Goal: Information Seeking & Learning: Learn about a topic

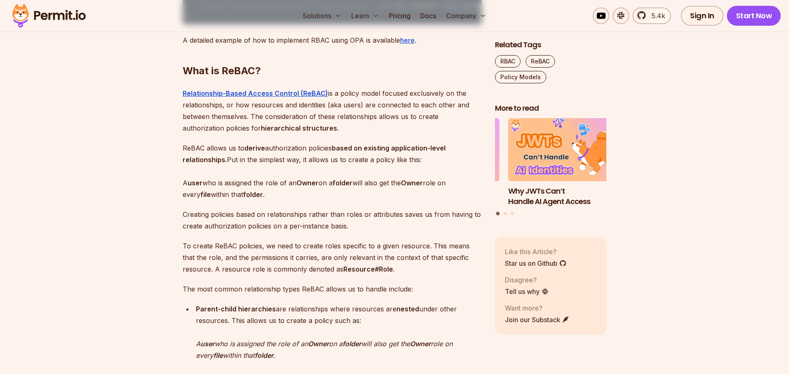
scroll to position [1144, 0]
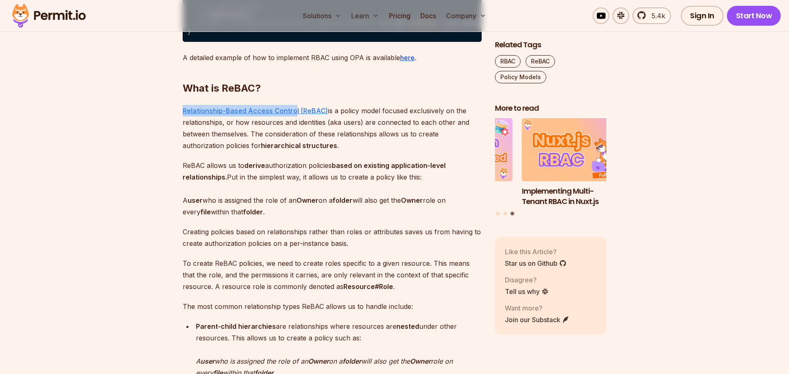
drag, startPoint x: 180, startPoint y: 162, endPoint x: 295, endPoint y: 159, distance: 114.8
copy strong "Relationship-Based Access Control"
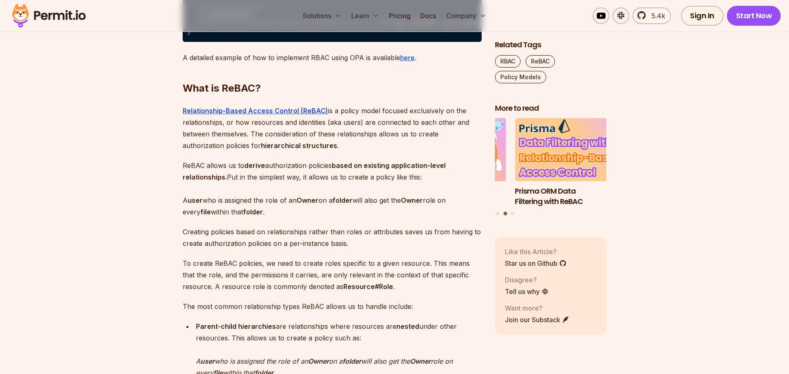
click at [386, 181] on strong "based on existing application-level relationships." at bounding box center [314, 171] width 263 height 20
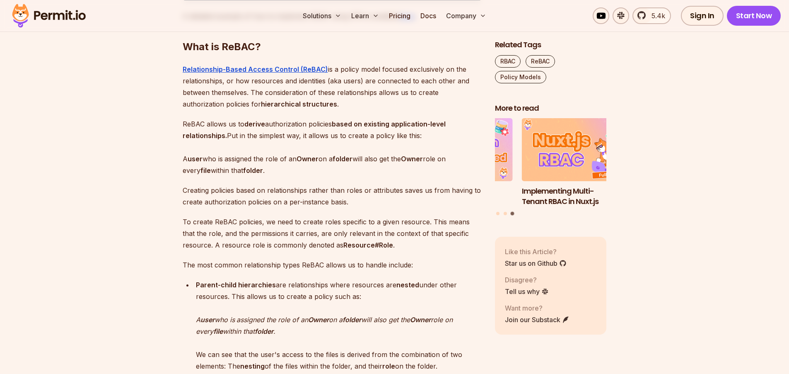
scroll to position [1243, 0]
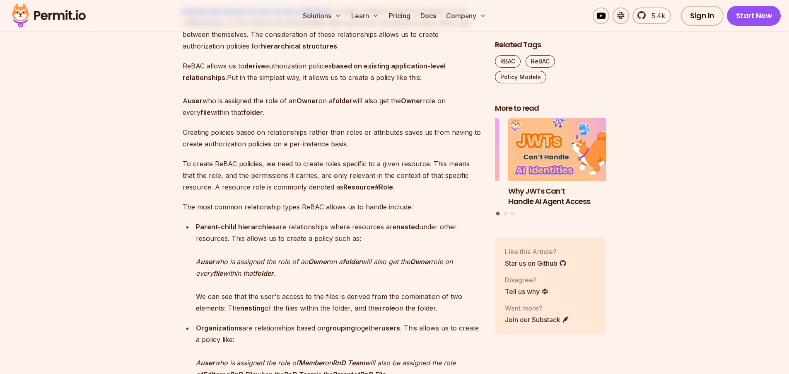
click at [399, 150] on p "Creating policies based on relationships rather than roles or attributes saves …" at bounding box center [332, 137] width 299 height 23
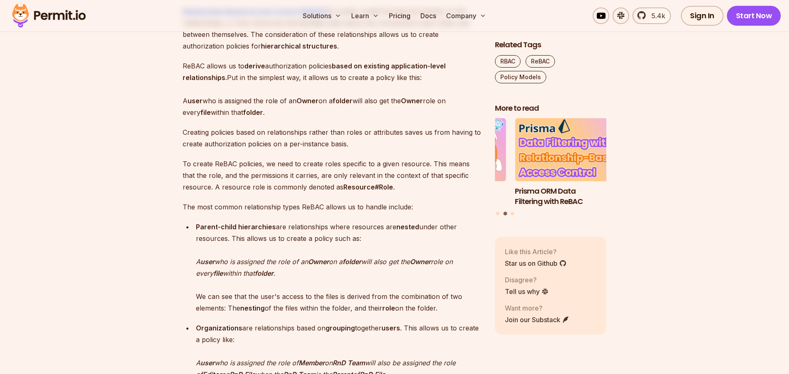
click at [395, 150] on p "Creating policies based on relationships rather than roles or attributes saves …" at bounding box center [332, 137] width 299 height 23
click at [399, 150] on p "Creating policies based on relationships rather than roles or attributes saves …" at bounding box center [332, 137] width 299 height 23
click at [419, 193] on p "To create ReBAC policies, we need to create roles specific to a given resource.…" at bounding box center [332, 175] width 299 height 35
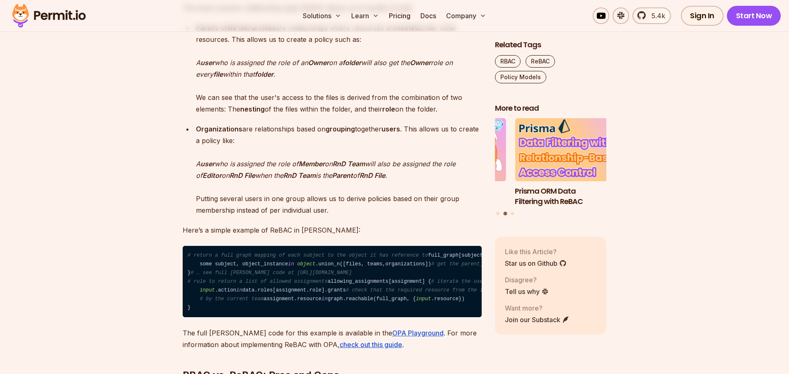
drag, startPoint x: 195, startPoint y: 108, endPoint x: 300, endPoint y: 128, distance: 106.9
click at [300, 115] on li "Parent-child hierarchies are relationships where resources are nested under oth…" at bounding box center [338, 68] width 288 height 93
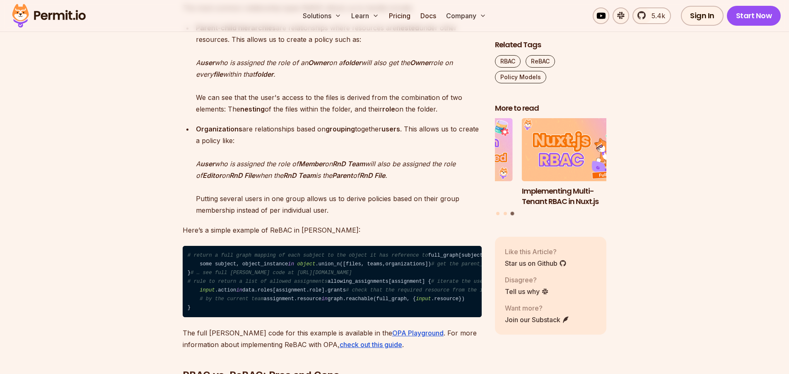
copy p "A user who is assigned the role of an Owner on a folder will also get the Owner…"
